Goal: Task Accomplishment & Management: Manage account settings

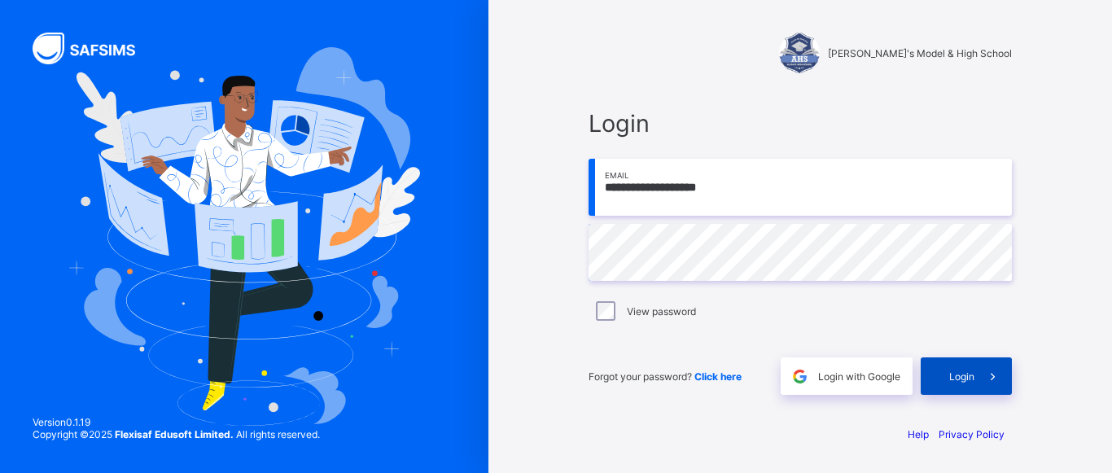
click at [967, 385] on div "Login" at bounding box center [966, 375] width 91 height 37
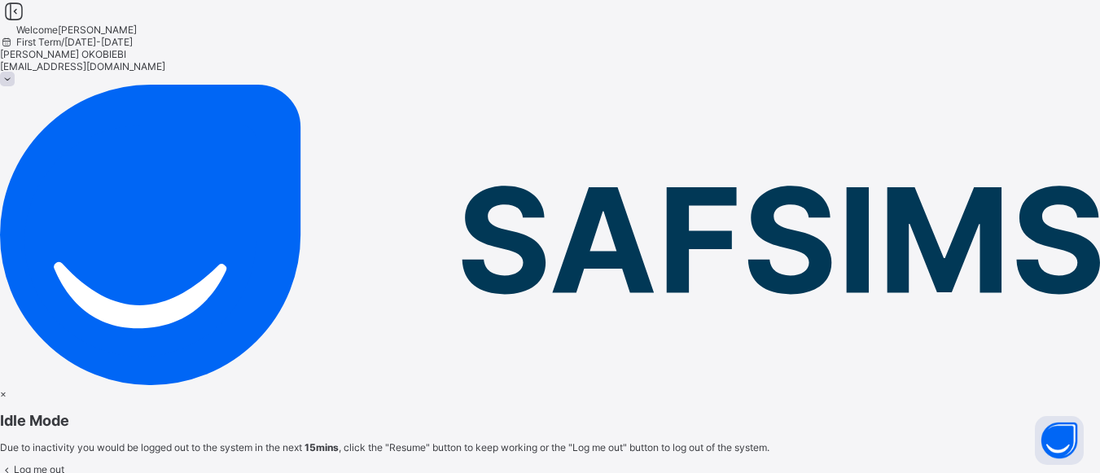
click at [37, 472] on span "Resume" at bounding box center [18, 481] width 37 height 12
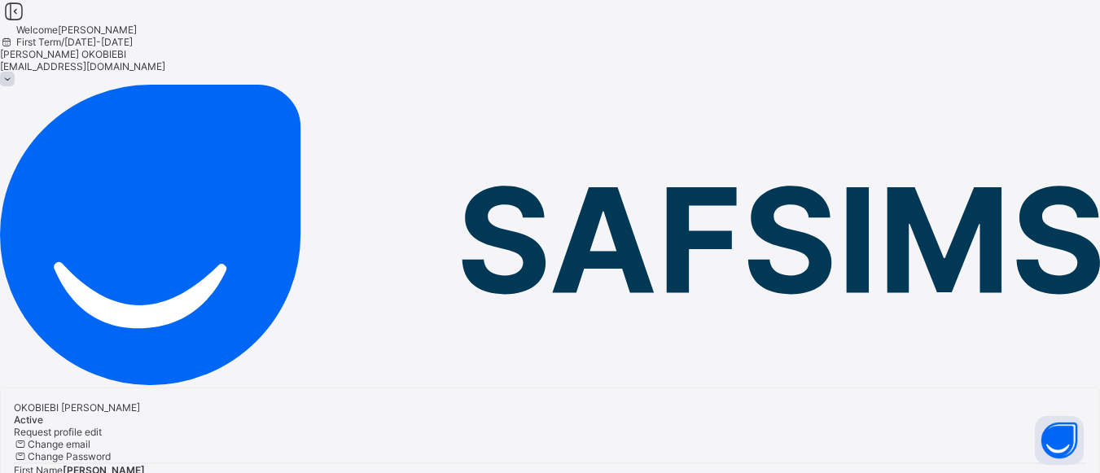
click at [111, 450] on span "Change Password" at bounding box center [69, 456] width 83 height 12
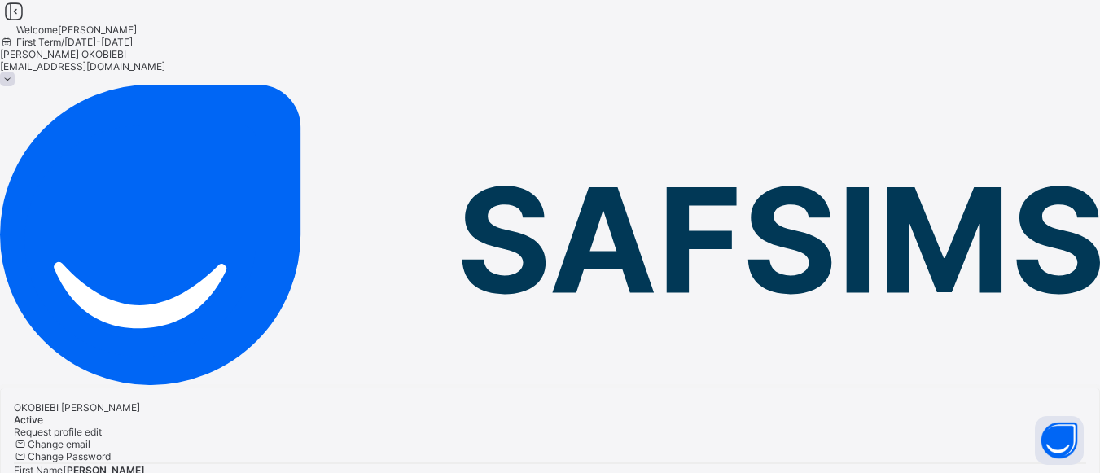
click at [40, 85] on img at bounding box center [550, 235] width 1100 height 300
click at [27, 85] on div at bounding box center [550, 236] width 1100 height 303
click at [28, 24] on icon at bounding box center [14, 12] width 28 height 24
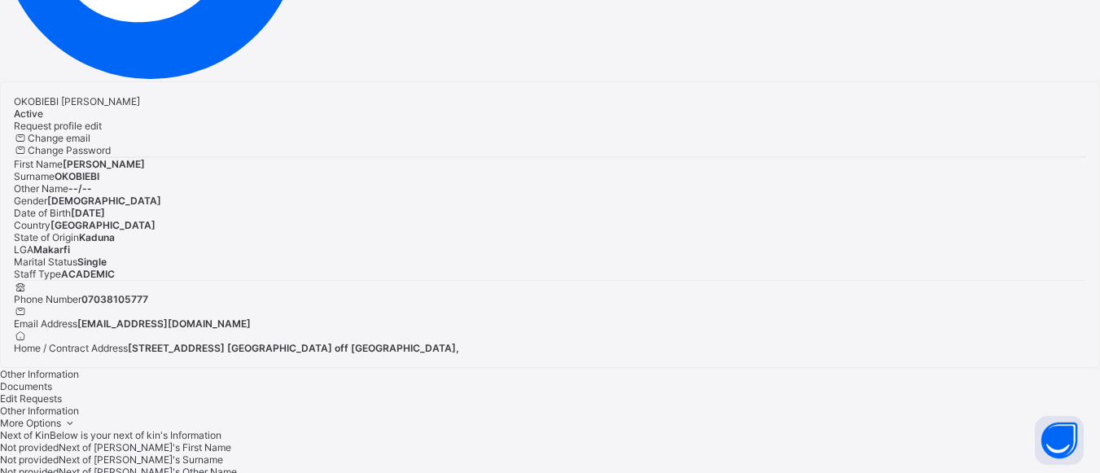
scroll to position [326, 0]
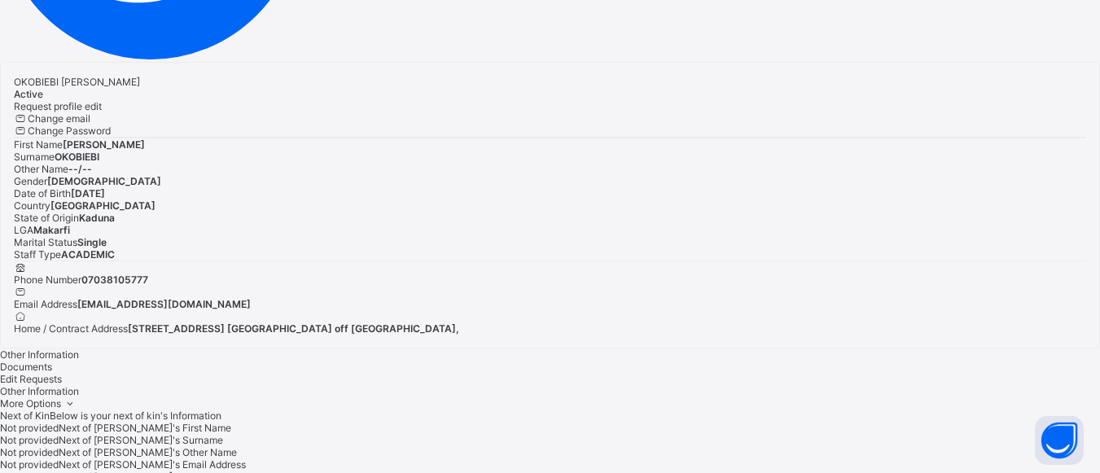
click at [52, 361] on span "Documents" at bounding box center [26, 367] width 52 height 12
click at [62, 373] on span "Edit Requests" at bounding box center [31, 379] width 62 height 12
click at [79, 348] on span "Other Information" at bounding box center [39, 354] width 79 height 12
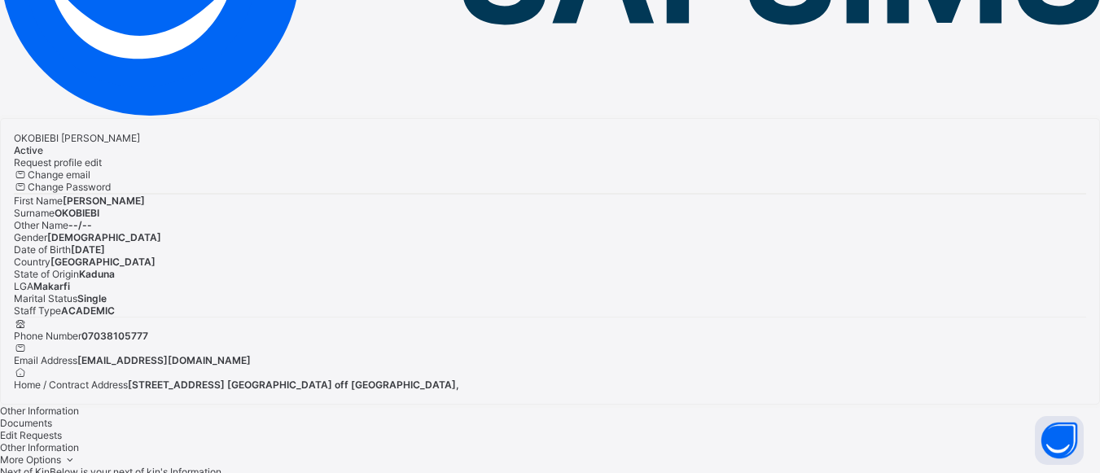
scroll to position [244, 0]
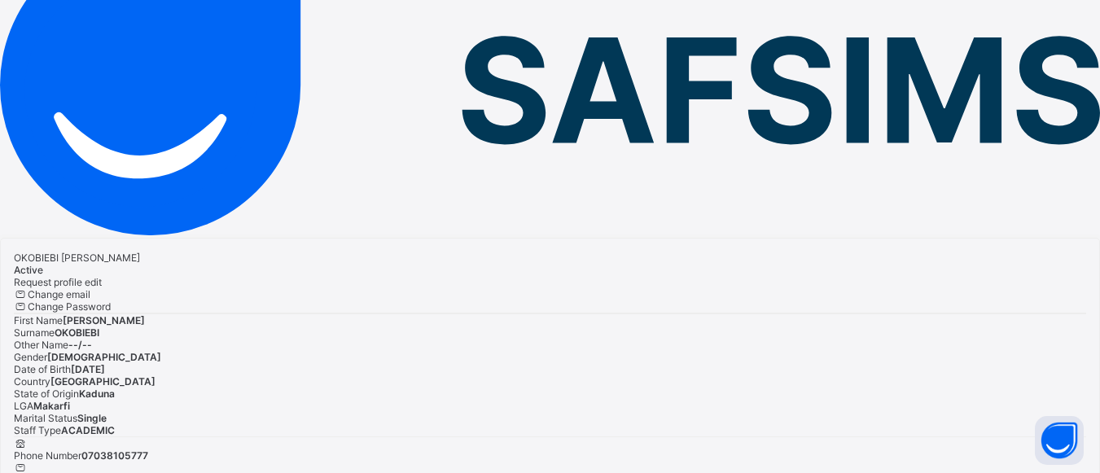
scroll to position [0, 0]
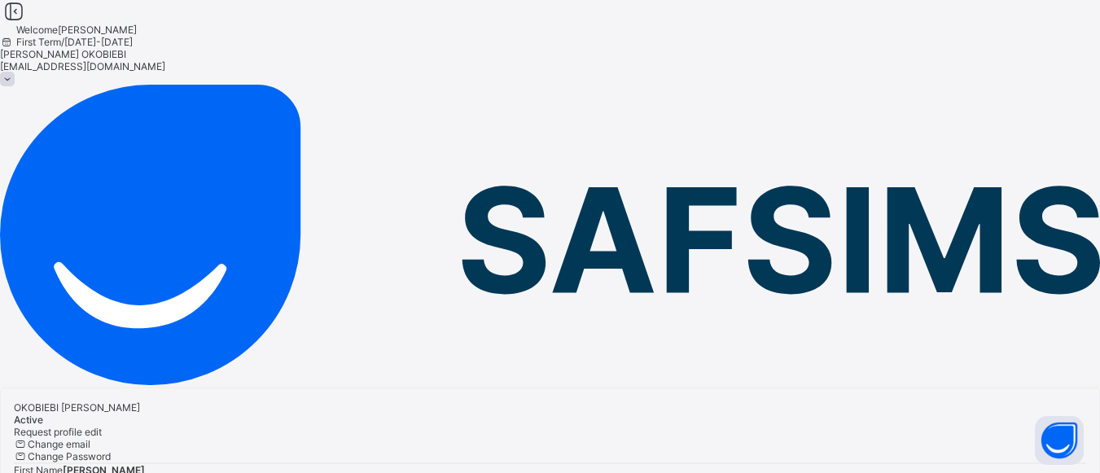
click at [1026, 48] on span "[PERSON_NAME]" at bounding box center [550, 54] width 1100 height 12
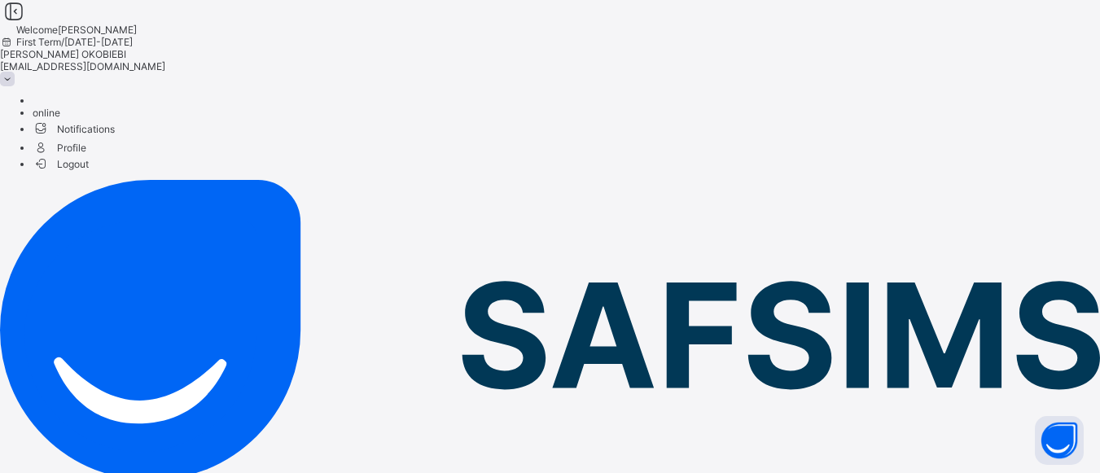
click at [89, 155] on span "Logout" at bounding box center [61, 163] width 56 height 17
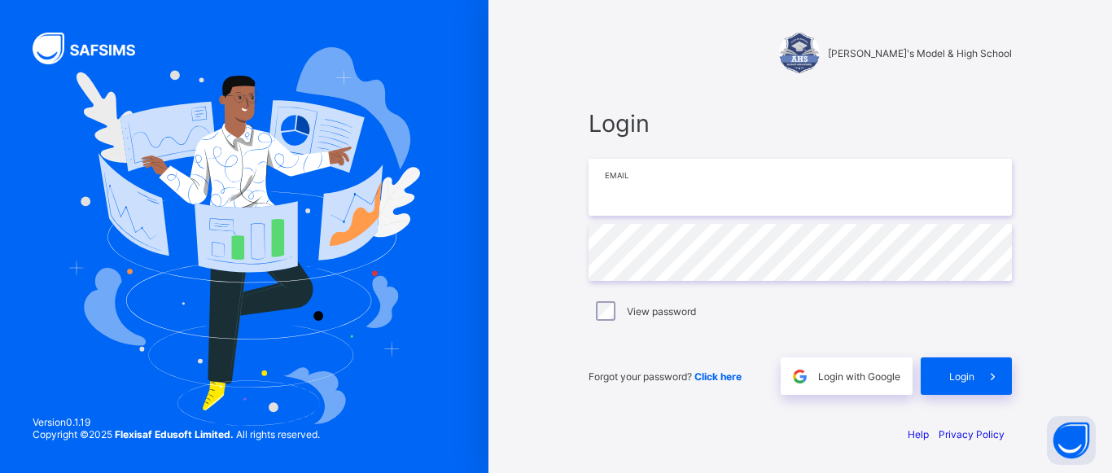
click at [667, 188] on input "email" at bounding box center [799, 187] width 423 height 57
type input "**********"
click at [699, 192] on input "**********" at bounding box center [799, 187] width 423 height 57
click at [737, 186] on input "**********" at bounding box center [799, 187] width 423 height 57
drag, startPoint x: 774, startPoint y: 186, endPoint x: 527, endPoint y: 195, distance: 246.8
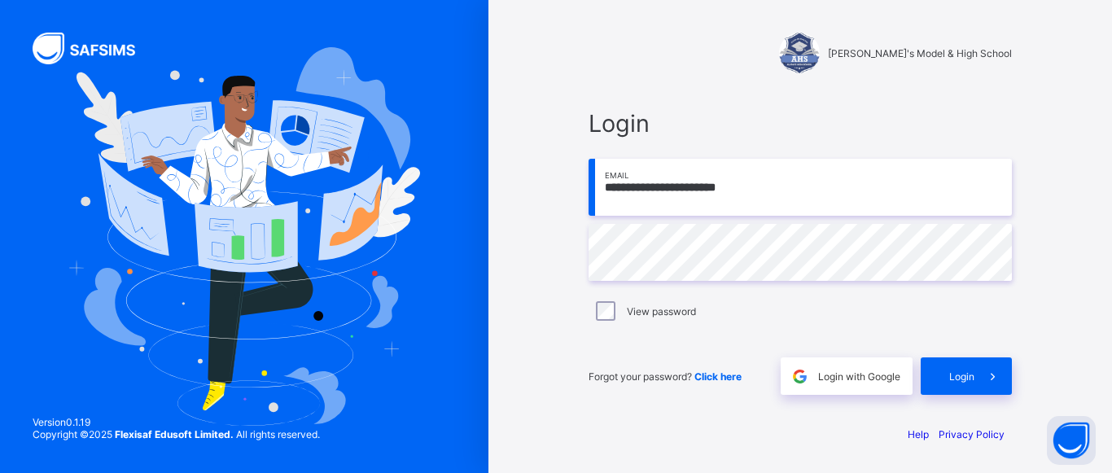
click at [527, 195] on div "**********" at bounding box center [799, 236] width 623 height 473
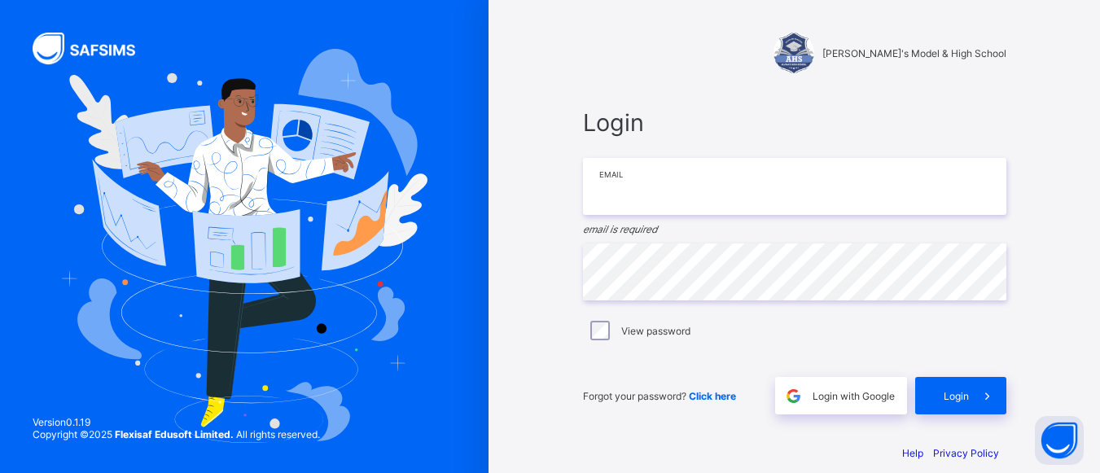
click at [636, 194] on input "email" at bounding box center [794, 186] width 423 height 57
type input "**********"
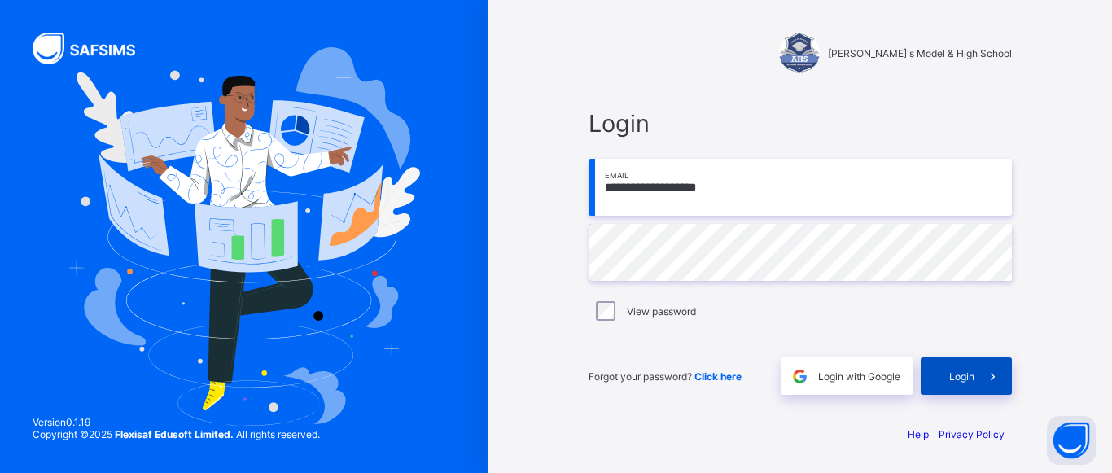
click at [960, 373] on span "Login" at bounding box center [961, 376] width 25 height 12
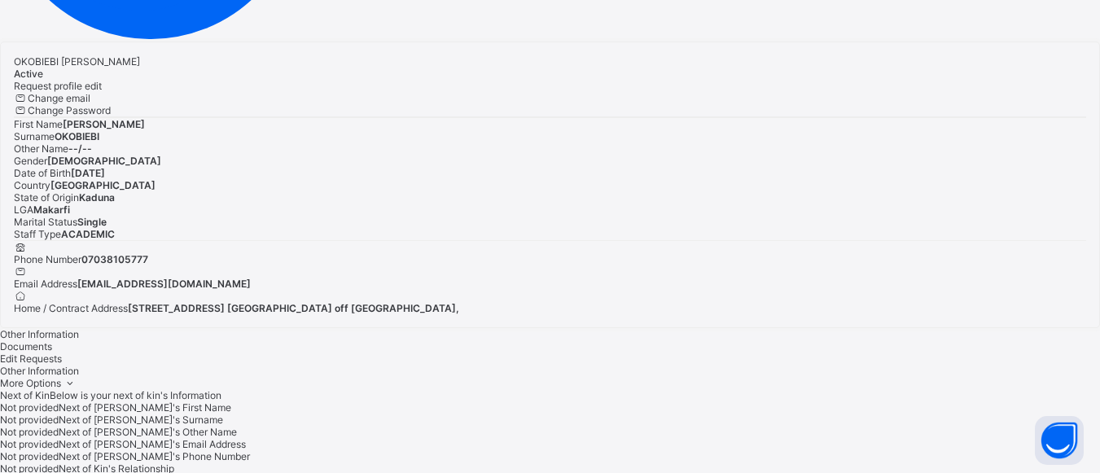
scroll to position [350, 0]
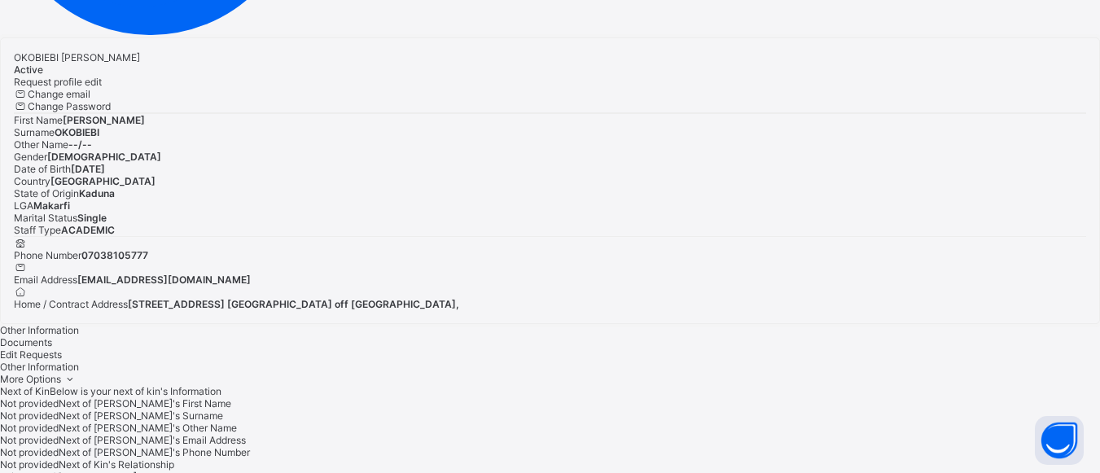
click at [23, 470] on span "--/--" at bounding box center [11, 476] width 23 height 12
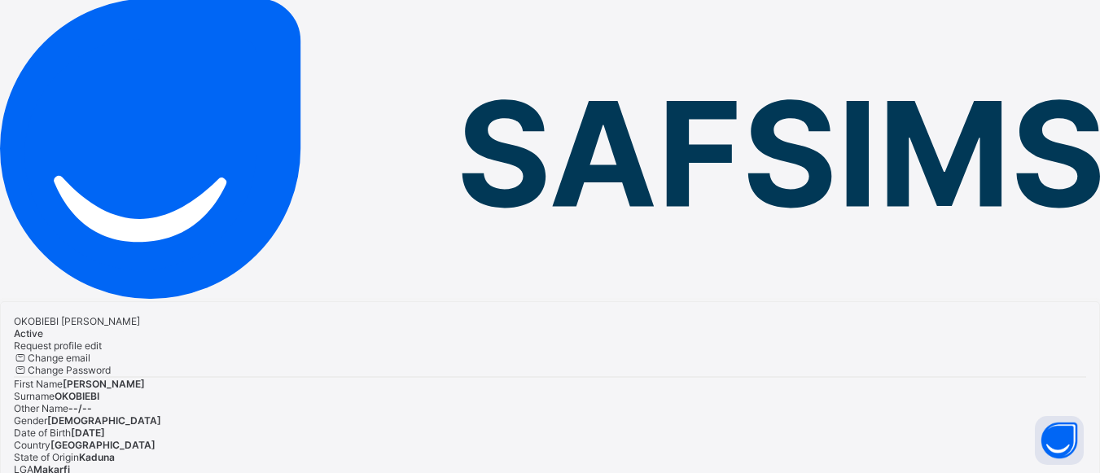
scroll to position [81, 0]
